Goal: Task Accomplishment & Management: Complete application form

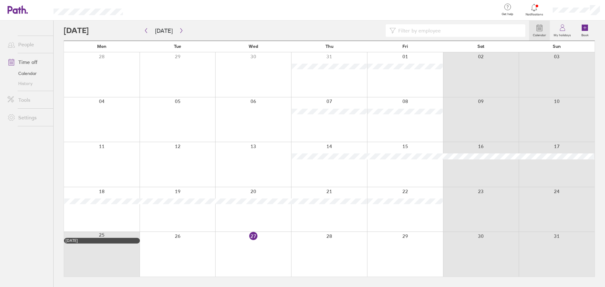
drag, startPoint x: 568, startPoint y: 27, endPoint x: 598, endPoint y: 163, distance: 139.0
click at [568, 27] on link "My holidays" at bounding box center [562, 30] width 25 height 20
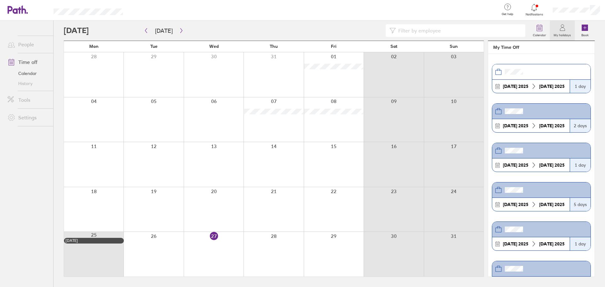
click at [37, 60] on link "Time off" at bounding box center [28, 62] width 51 height 13
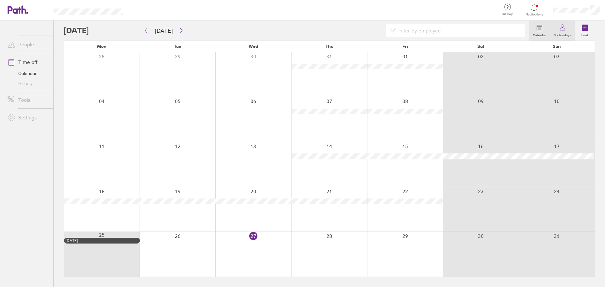
click at [565, 24] on icon at bounding box center [562, 28] width 8 height 8
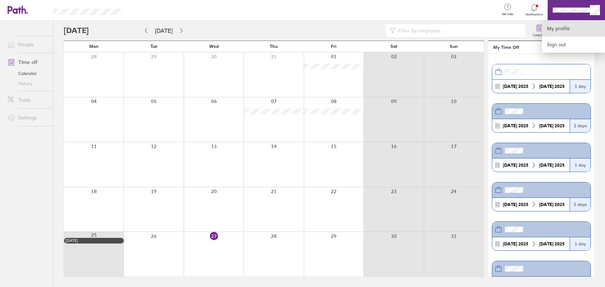
click at [586, 28] on link "My profile" at bounding box center [573, 28] width 63 height 16
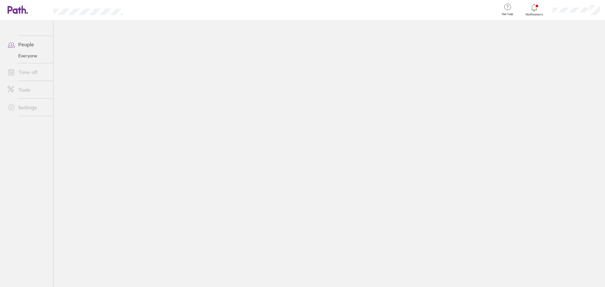
click at [26, 38] on link "People" at bounding box center [28, 44] width 51 height 13
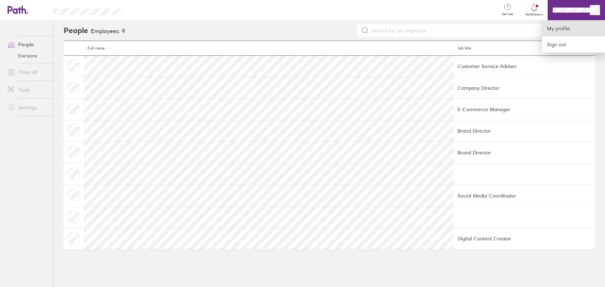
click at [572, 28] on link "My profile" at bounding box center [573, 28] width 63 height 16
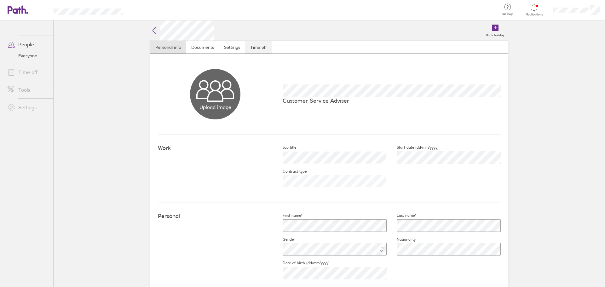
click at [248, 47] on link "Time off" at bounding box center [258, 47] width 26 height 13
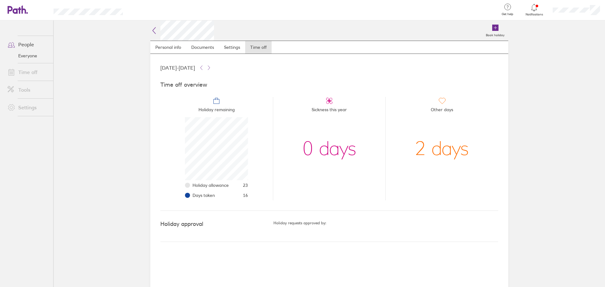
scroll to position [63, 63]
drag, startPoint x: 253, startPoint y: 201, endPoint x: 171, endPoint y: 187, distance: 82.5
click at [171, 187] on div "Time off overview Holiday remaining Holiday allowance 23 Days taken 16 Sickness…" at bounding box center [329, 140] width 338 height 139
click at [256, 199] on li "Holiday remaining Holiday allowance 23 Days taken 16" at bounding box center [216, 148] width 112 height 103
click at [24, 70] on link "Time off" at bounding box center [28, 72] width 51 height 13
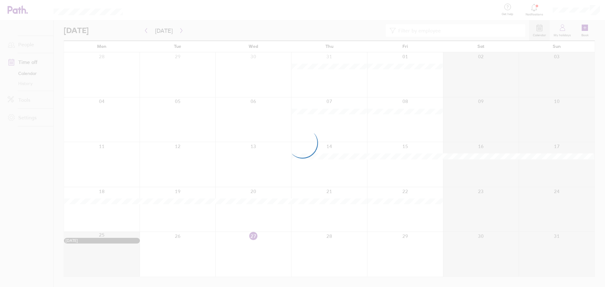
click at [275, 49] on div at bounding box center [302, 143] width 605 height 287
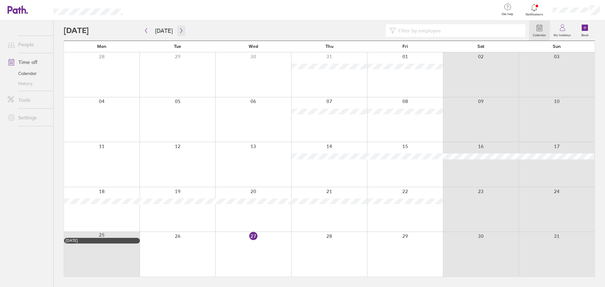
click at [178, 27] on button "button" at bounding box center [181, 31] width 8 height 10
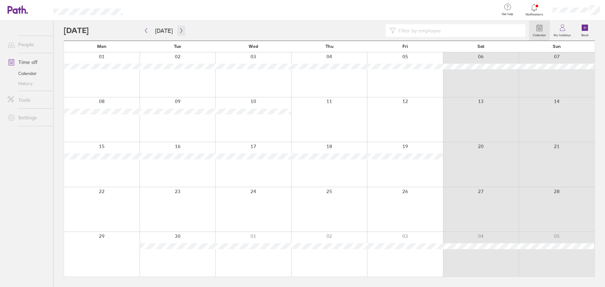
click at [180, 31] on icon "button" at bounding box center [181, 30] width 5 height 5
click at [179, 31] on icon "button" at bounding box center [181, 30] width 5 height 5
click at [180, 27] on button "button" at bounding box center [181, 31] width 8 height 10
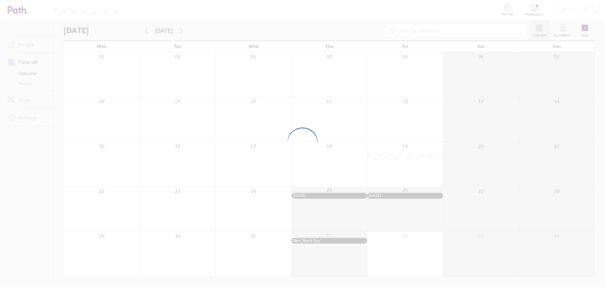
click at [176, 31] on div at bounding box center [302, 143] width 605 height 287
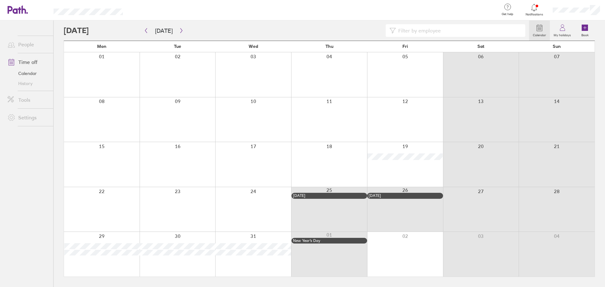
click at [399, 117] on div at bounding box center [405, 119] width 76 height 45
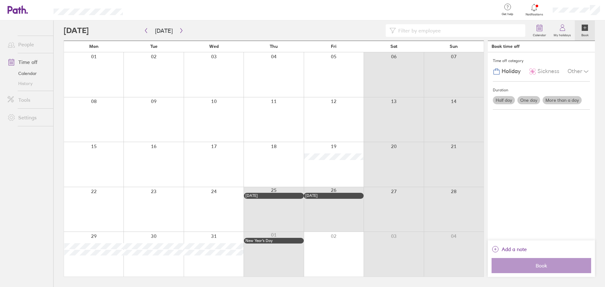
click at [506, 97] on label "Half day" at bounding box center [504, 100] width 22 height 8
click at [0, 0] on input "Half day" at bounding box center [0, 0] width 0 height 0
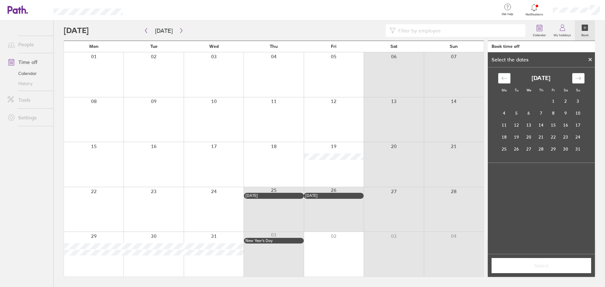
click at [593, 56] on div at bounding box center [589, 59] width 9 height 11
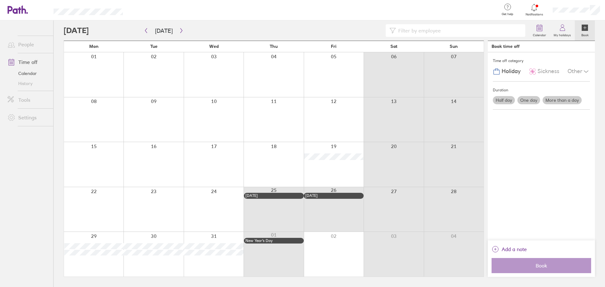
click at [295, 125] on div at bounding box center [273, 119] width 60 height 45
click at [146, 29] on icon "button" at bounding box center [146, 30] width 5 height 5
